Goal: Task Accomplishment & Management: Manage account settings

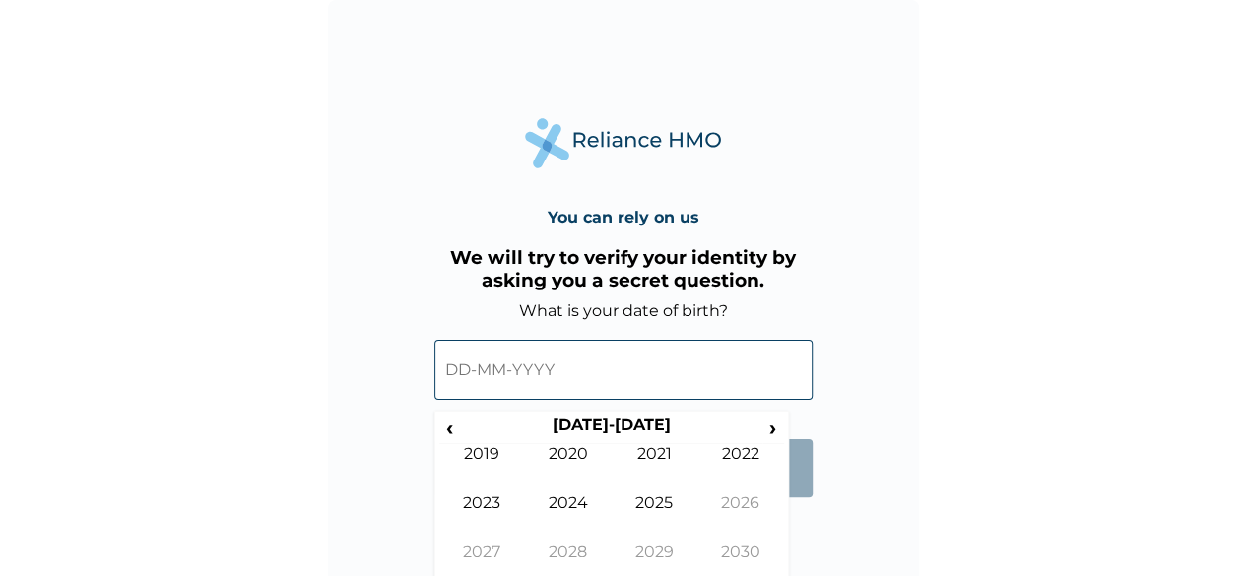
click at [445, 424] on span "‹" at bounding box center [449, 428] width 21 height 25
click at [495, 550] on td "1997" at bounding box center [482, 567] width 87 height 49
click at [657, 555] on td "Nov" at bounding box center [655, 567] width 87 height 49
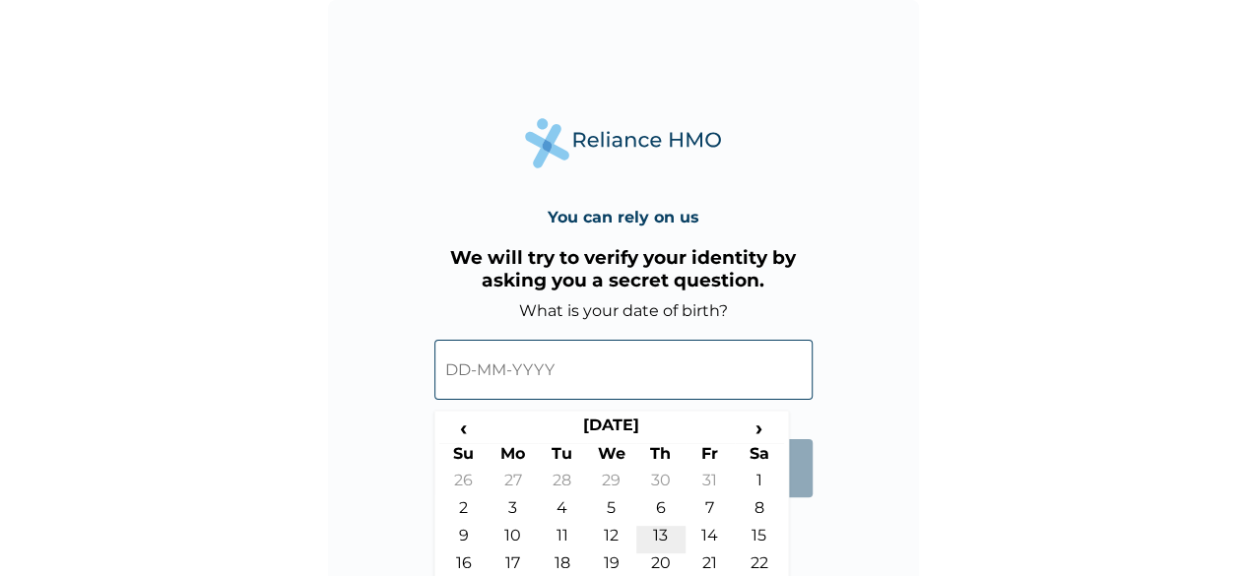
click at [653, 528] on td "13" at bounding box center [661, 540] width 49 height 28
type input "[DATE]"
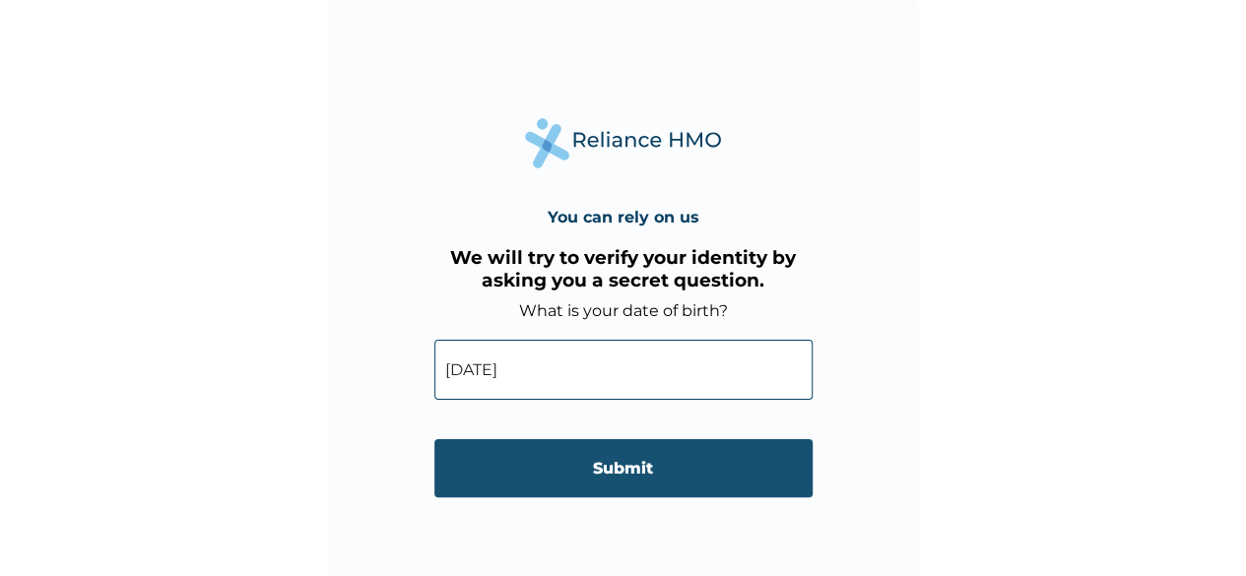
click at [619, 478] on input "Submit" at bounding box center [624, 468] width 378 height 58
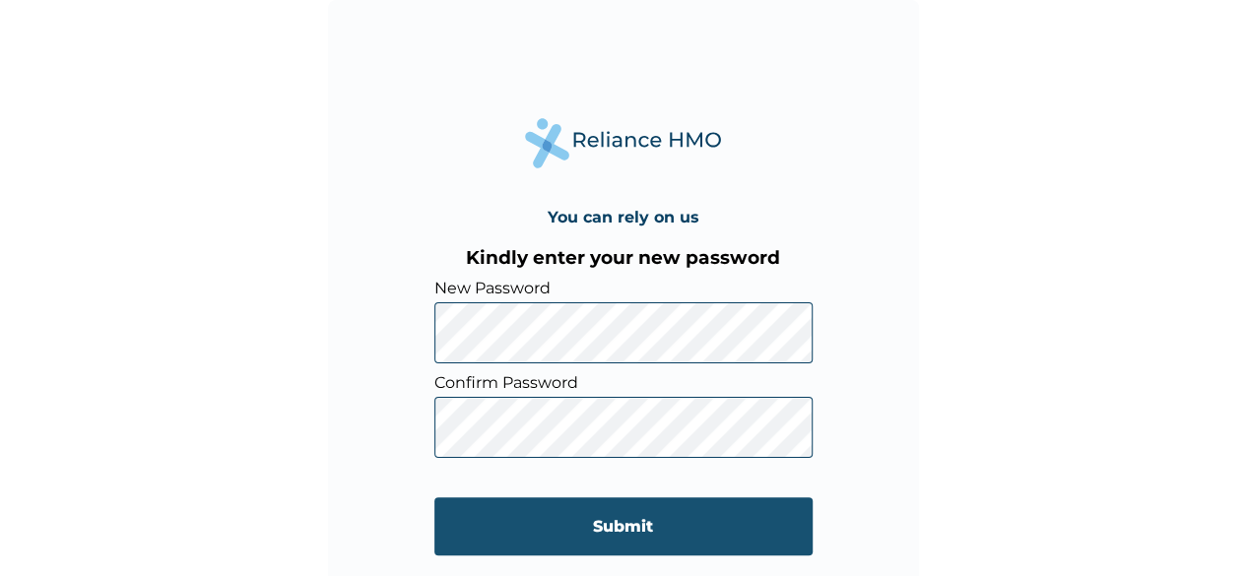
click at [503, 529] on input "Submit" at bounding box center [624, 527] width 378 height 58
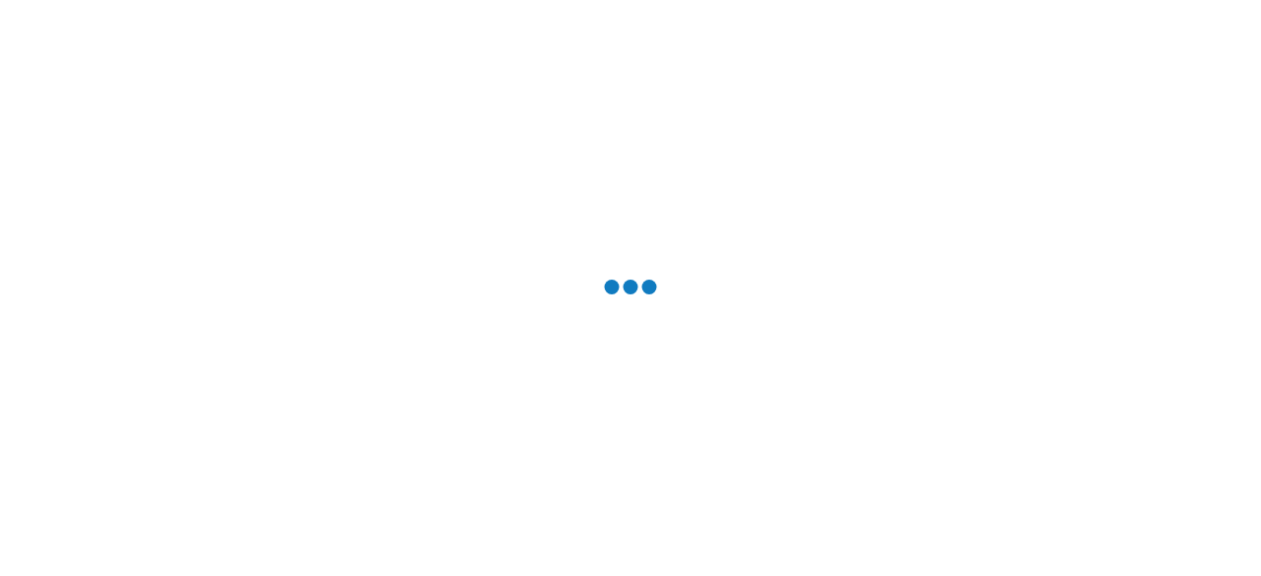
click at [420, 506] on div at bounding box center [630, 288] width 1261 height 576
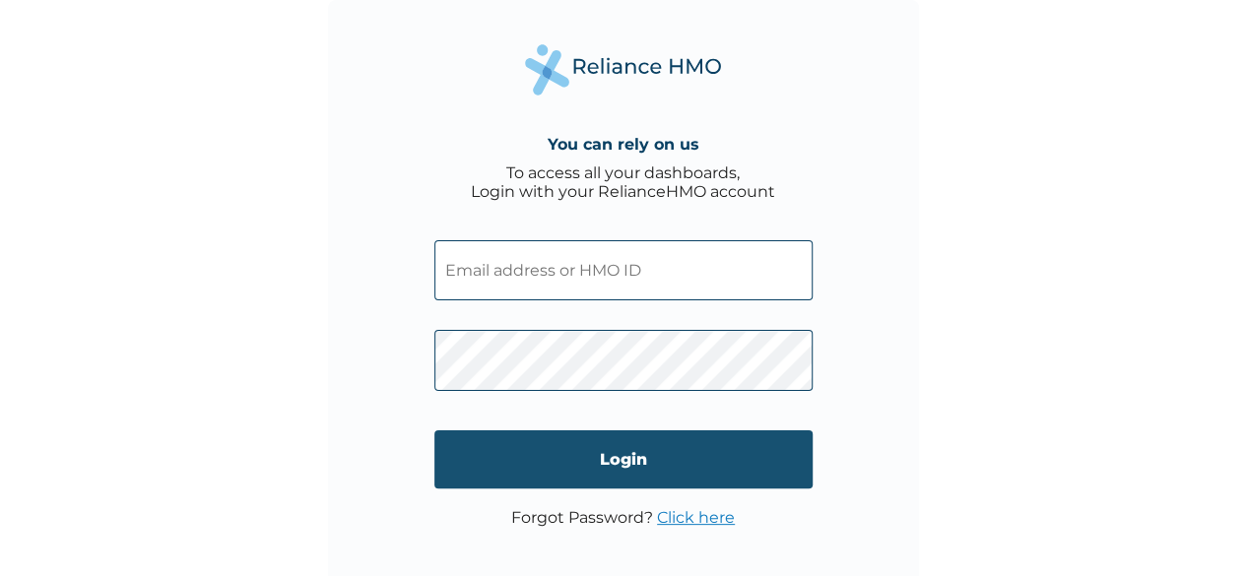
click at [615, 468] on input "Login" at bounding box center [624, 460] width 378 height 58
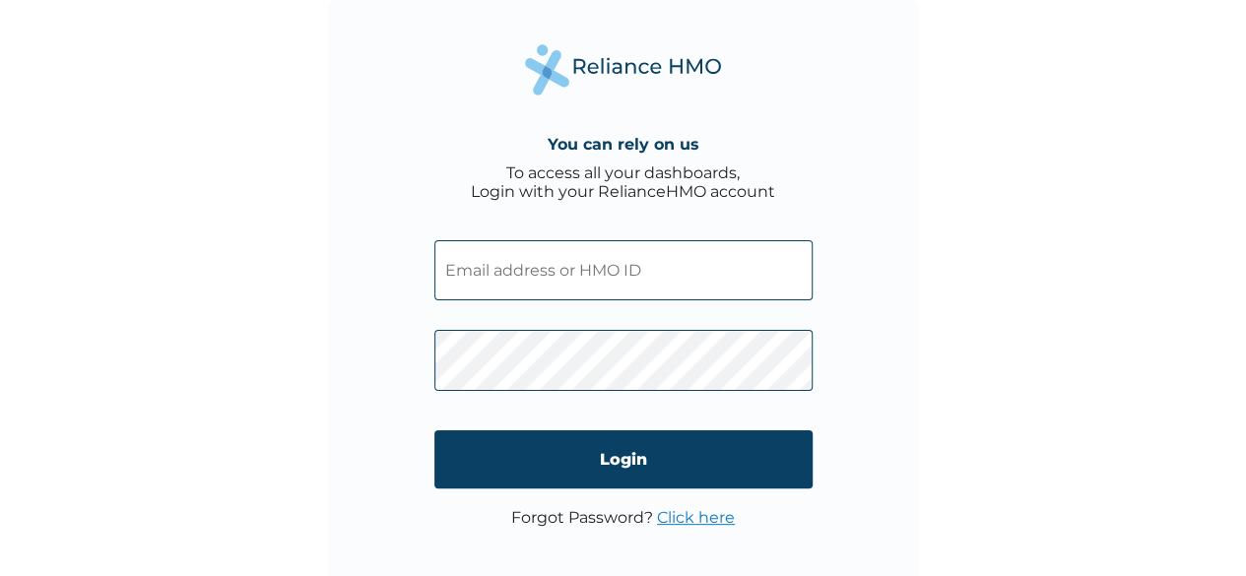
click at [493, 278] on input "text" at bounding box center [624, 270] width 378 height 60
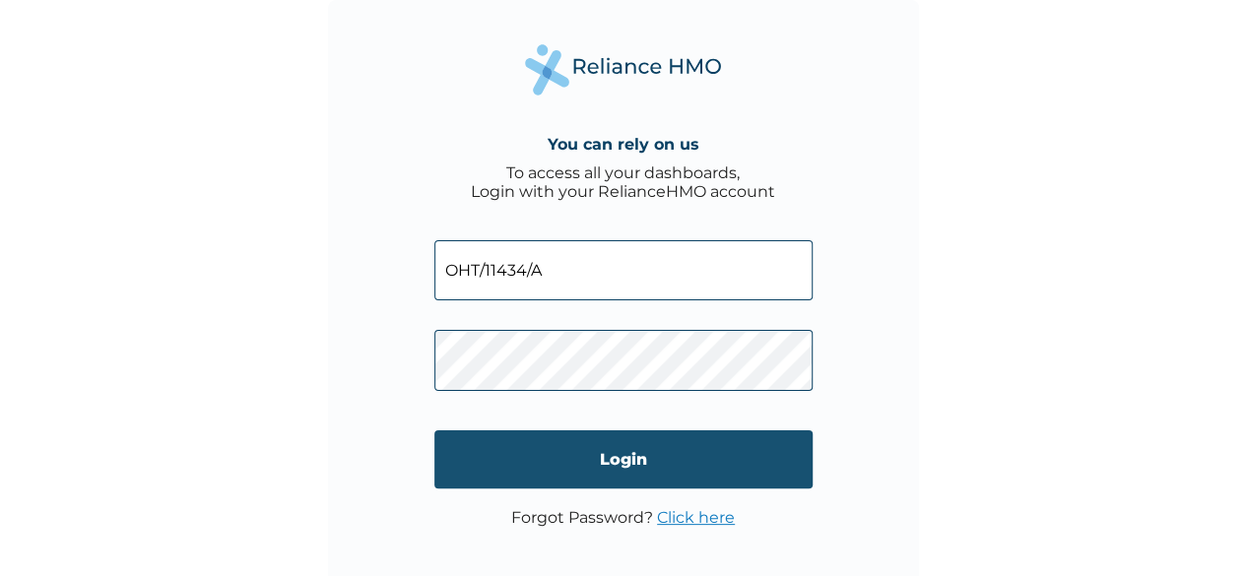
type input "OHT/11434/A"
click at [471, 468] on input "Login" at bounding box center [624, 460] width 378 height 58
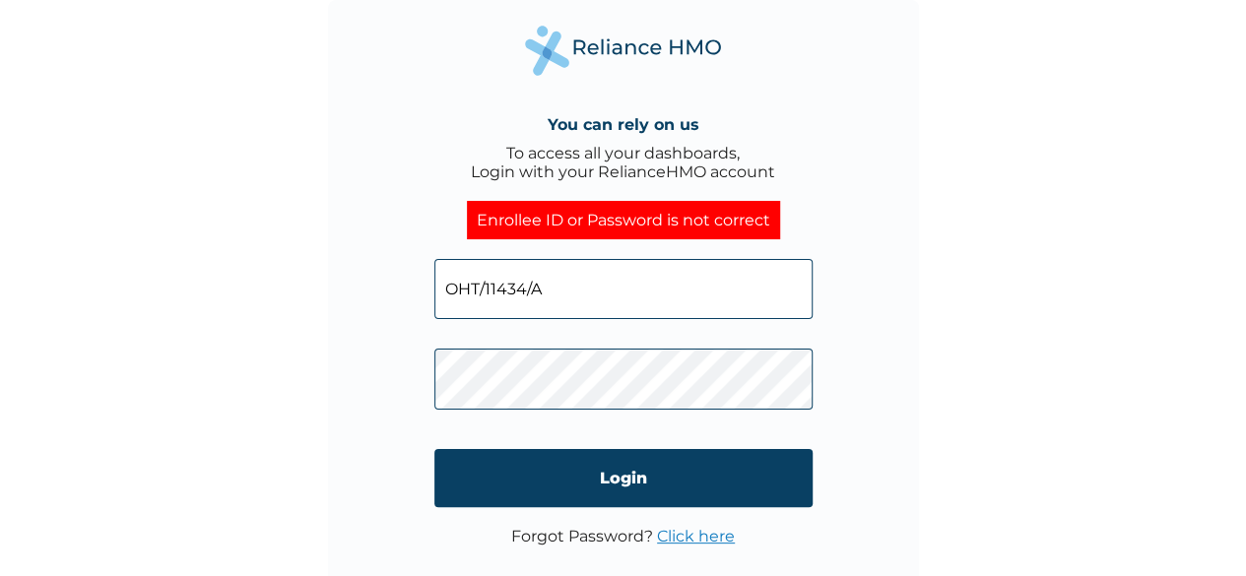
click at [857, 472] on div "You can rely on us To access all your dashboards, Login with your RelianceHMO a…" at bounding box center [623, 295] width 591 height 591
click at [570, 284] on input "OHT/11434/A" at bounding box center [624, 289] width 378 height 60
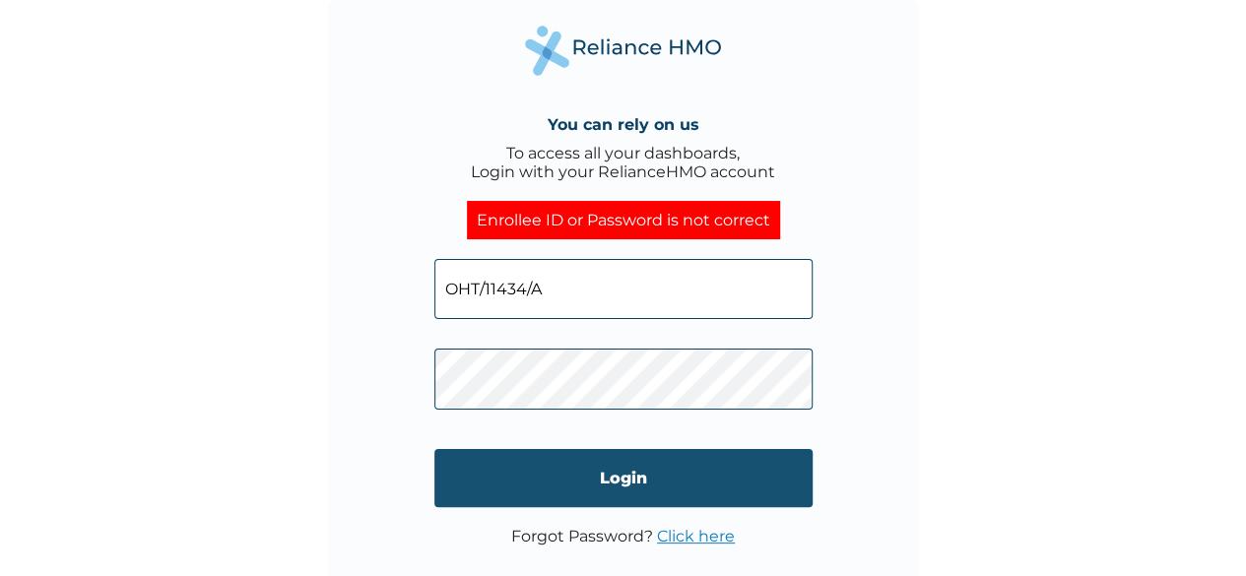
click at [437, 495] on input "Login" at bounding box center [624, 478] width 378 height 58
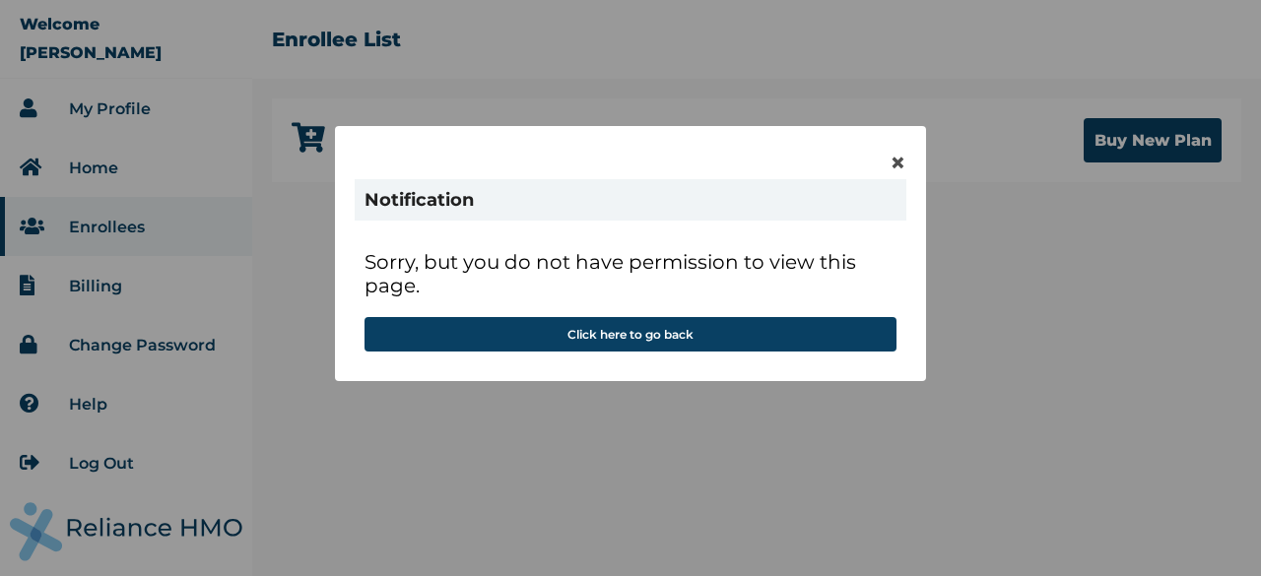
click at [656, 468] on div "× Notification Sorry, but you do not have permission to view this page. Click h…" at bounding box center [630, 288] width 1261 height 576
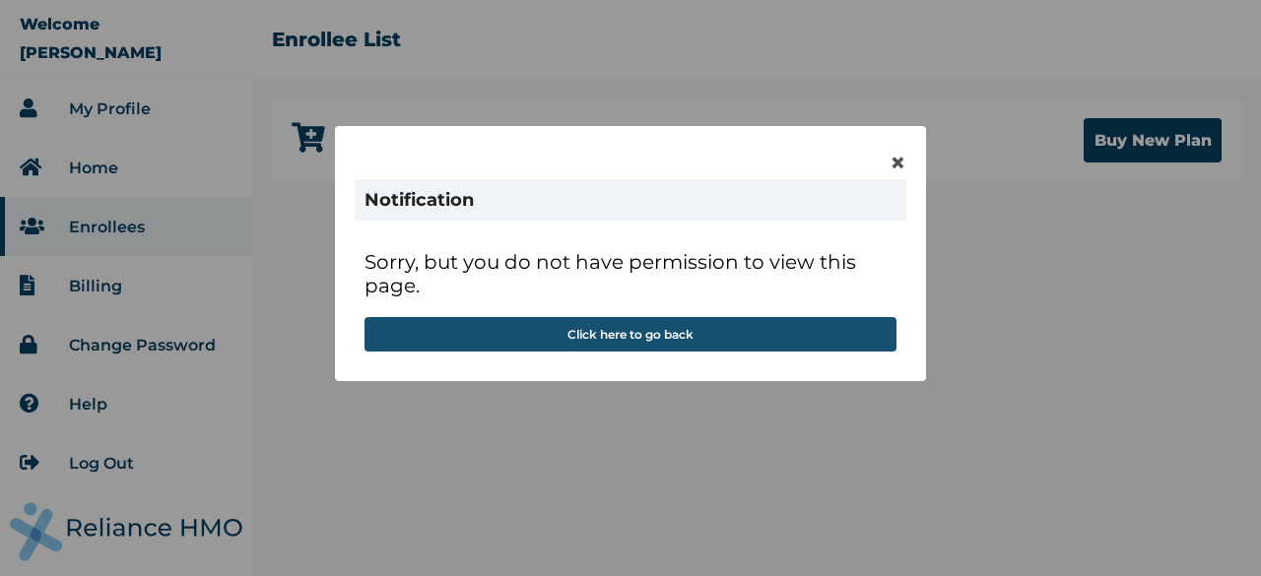
click at [668, 341] on button "Click here to go back" at bounding box center [631, 334] width 532 height 34
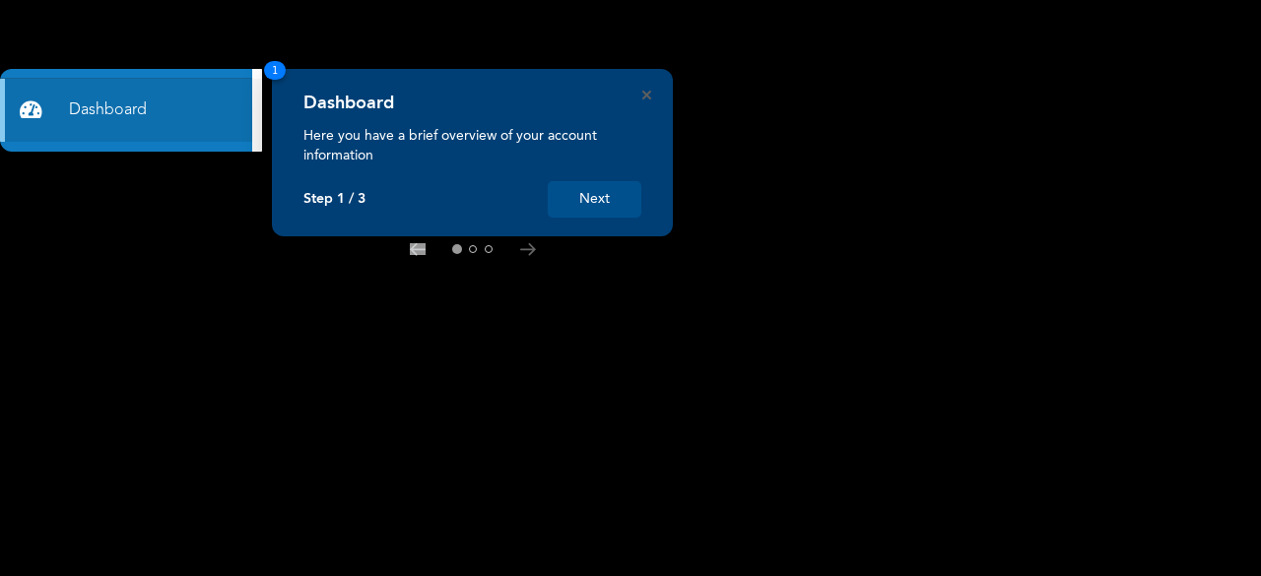
click at [644, 89] on div "Dashboard Here you have a brief overview of your account information Step 1 / 3…" at bounding box center [472, 153] width 401 height 168
click at [643, 91] on icon "Close" at bounding box center [646, 95] width 9 height 9
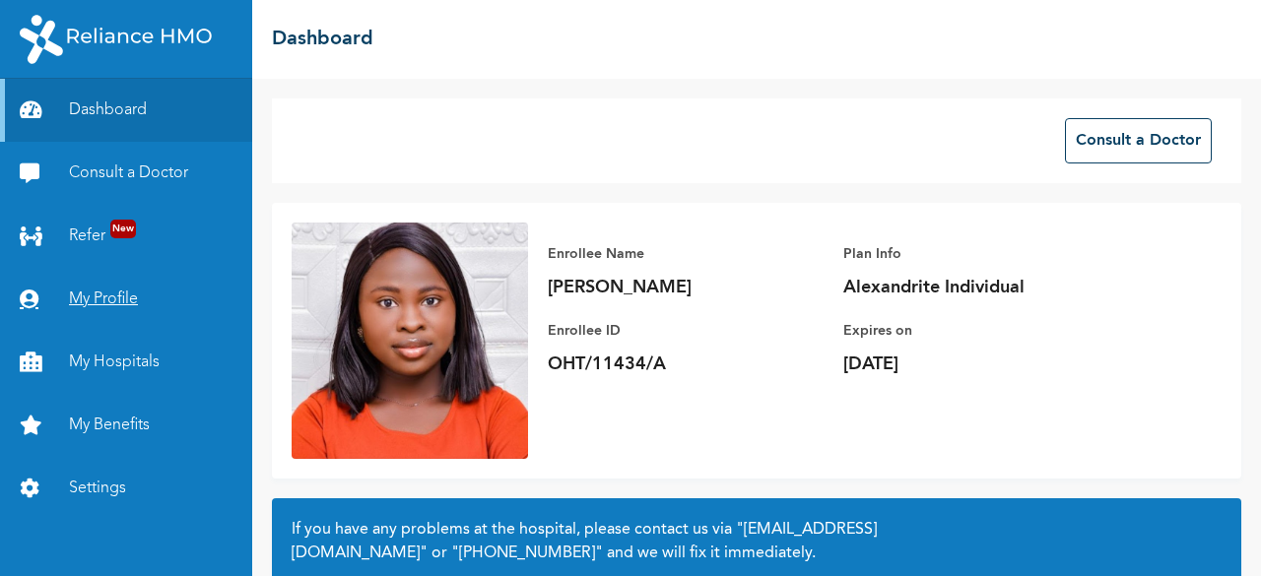
click at [164, 306] on link "My Profile" at bounding box center [126, 299] width 252 height 63
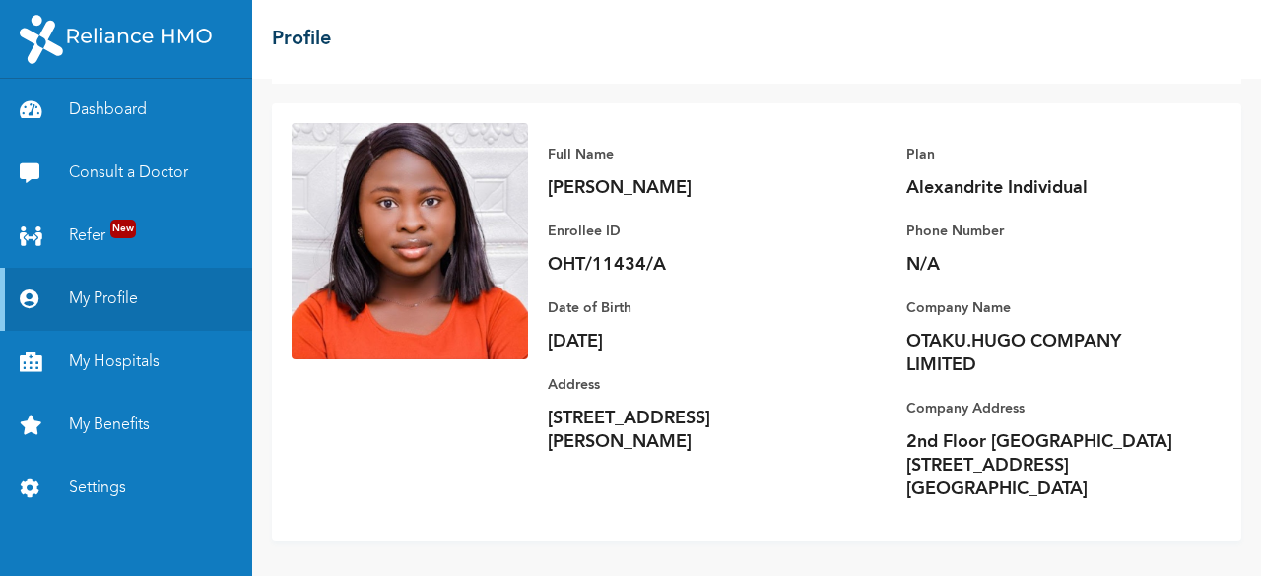
scroll to position [101, 0]
